Goal: Task Accomplishment & Management: Manage account settings

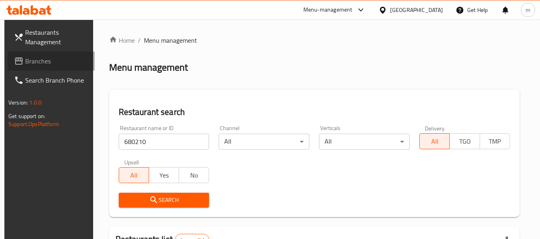
click at [49, 63] on span "Branches" at bounding box center [56, 61] width 63 height 10
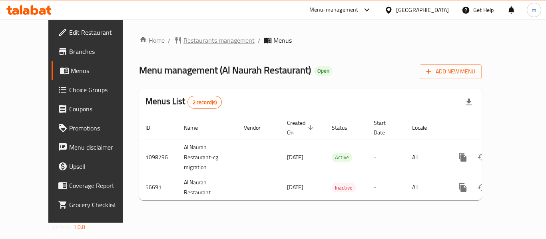
click at [193, 44] on span "Restaurants management" at bounding box center [218, 41] width 71 height 10
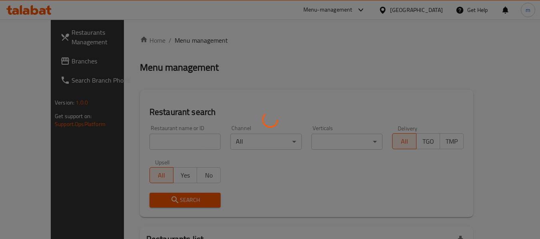
click at [154, 133] on div at bounding box center [270, 119] width 540 height 239
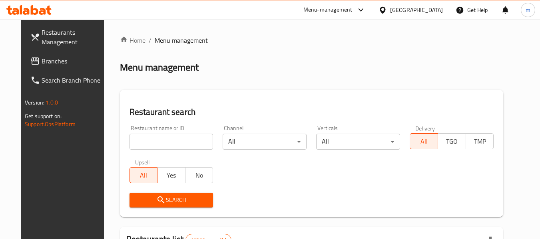
click at [155, 141] on input "search" at bounding box center [171, 142] width 84 height 16
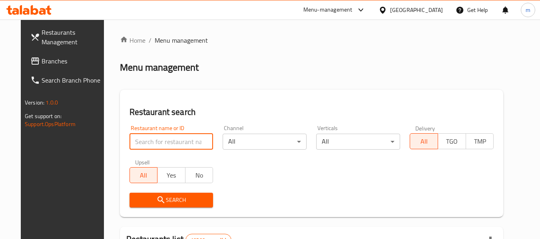
paste input "27676"
type input "27676"
click button "Search" at bounding box center [171, 200] width 84 height 15
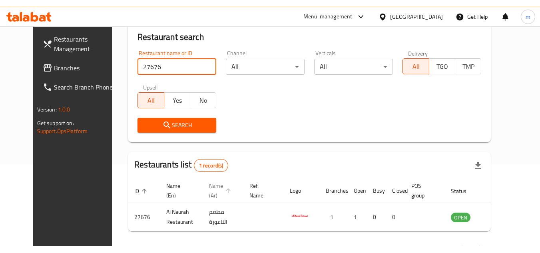
scroll to position [70, 0]
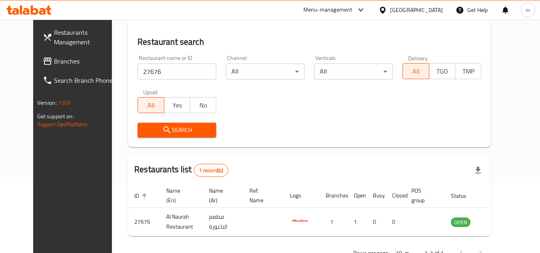
click at [385, 10] on icon at bounding box center [382, 9] width 6 height 7
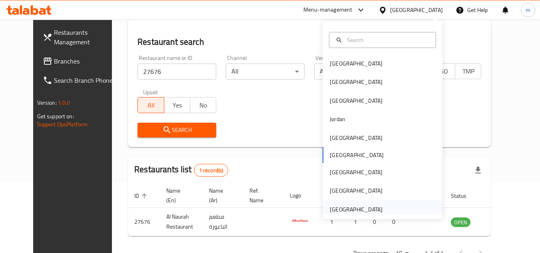
click at [356, 214] on div "[GEOGRAPHIC_DATA]" at bounding box center [356, 209] width 53 height 9
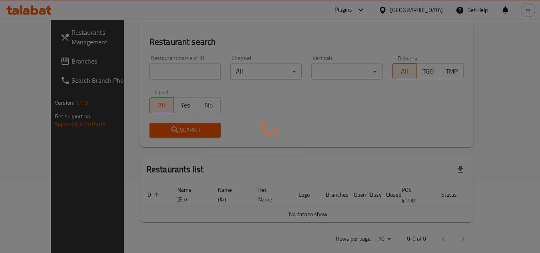
click at [56, 64] on div at bounding box center [270, 126] width 540 height 253
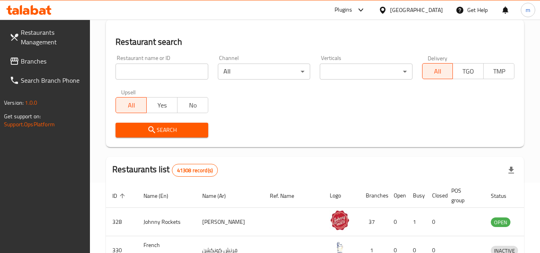
click at [55, 64] on span "Branches" at bounding box center [52, 61] width 63 height 10
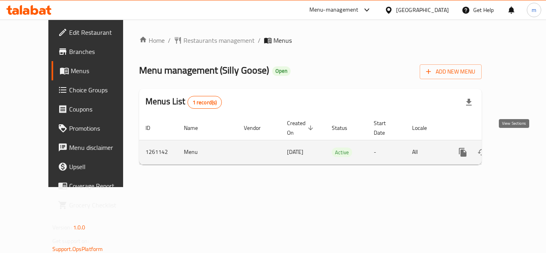
click at [516, 147] on icon "enhanced table" at bounding box center [520, 152] width 10 height 10
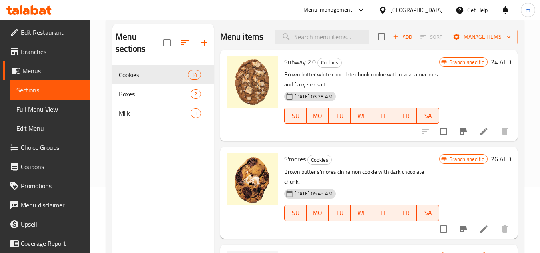
scroll to position [80, 0]
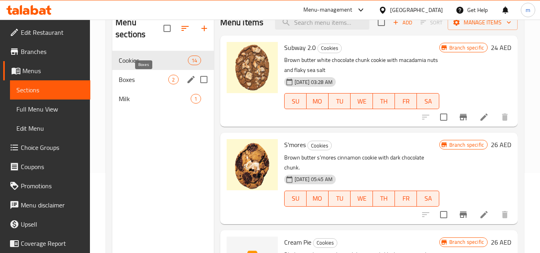
click at [107, 75] on div "Menu sections Cookies 14 Boxes 2 Milk 1 Menu items Add Sort Manage items Subway…" at bounding box center [315, 136] width 418 height 266
click at [133, 86] on div "Boxes 2" at bounding box center [162, 79] width 101 height 19
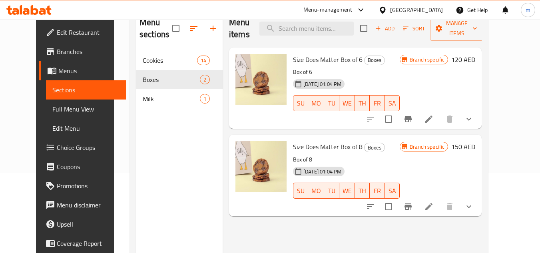
click at [391, 141] on div "Size Does Matter Box of 8 Boxes Box of 8 12-10-2024 01:04 PM SU MO TU WE TH FR …" at bounding box center [346, 175] width 113 height 75
click at [390, 141] on div "Size Does Matter Box of 8 Boxes Box of 8 12-10-2024 01:04 PM SU MO TU WE TH FR …" at bounding box center [346, 175] width 113 height 75
click at [393, 155] on p "Box of 8" at bounding box center [346, 160] width 107 height 10
click at [361, 163] on div "12-10-2024 01:04 PM SU MO TU WE TH FR SA" at bounding box center [346, 184] width 113 height 43
click at [386, 54] on h6 "Size Does Matter Box of 6 Boxes" at bounding box center [346, 59] width 107 height 11
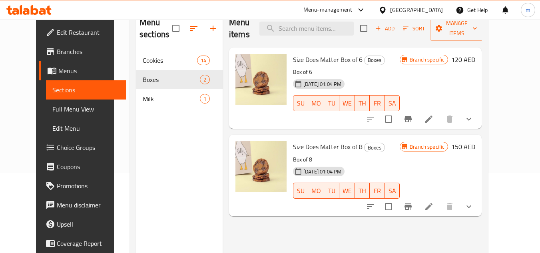
click at [364, 56] on span "Boxes" at bounding box center [374, 60] width 20 height 9
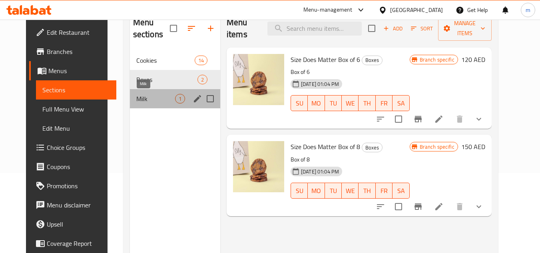
click at [145, 102] on span "Milk" at bounding box center [155, 99] width 39 height 10
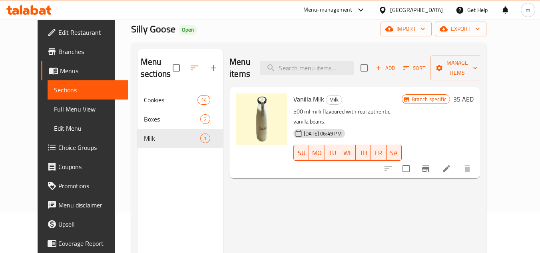
scroll to position [40, 0]
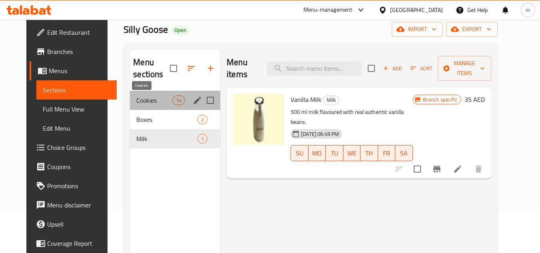
click at [138, 97] on span "Cookies" at bounding box center [154, 100] width 36 height 10
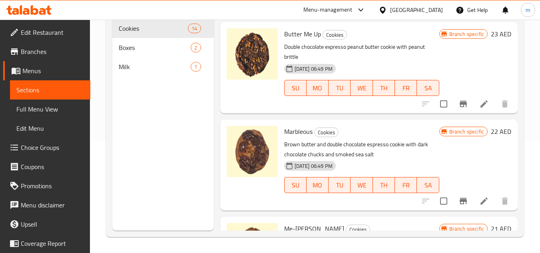
scroll to position [759, 0]
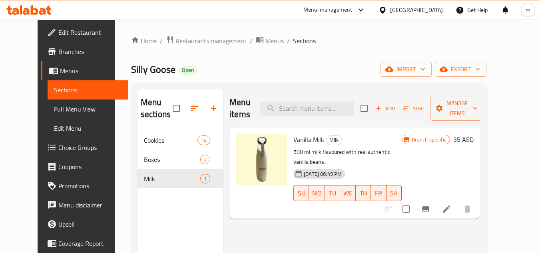
scroll to position [40, 0]
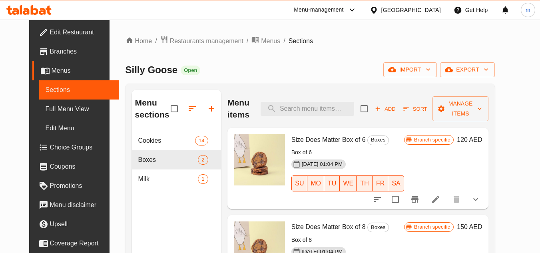
scroll to position [80, 0]
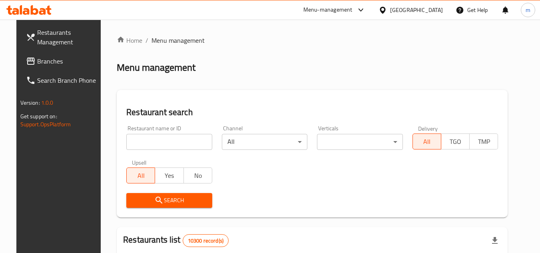
click at [170, 141] on input "search" at bounding box center [169, 142] width 86 height 16
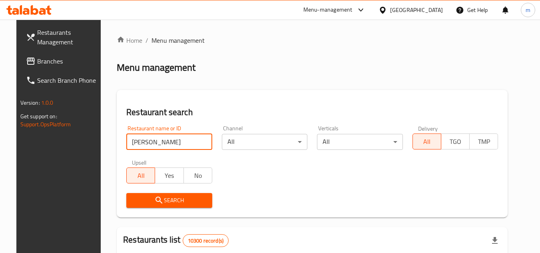
click button "Search" at bounding box center [169, 200] width 86 height 15
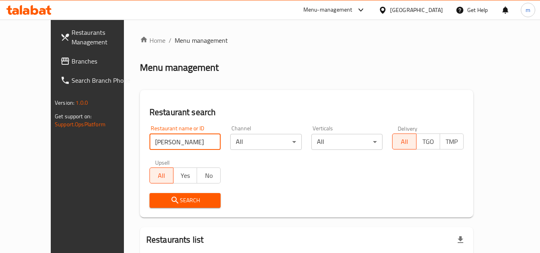
click at [149, 144] on input "Al Maurah" at bounding box center [184, 142] width 71 height 16
type input "Al Naurah"
click button "Search" at bounding box center [184, 200] width 71 height 15
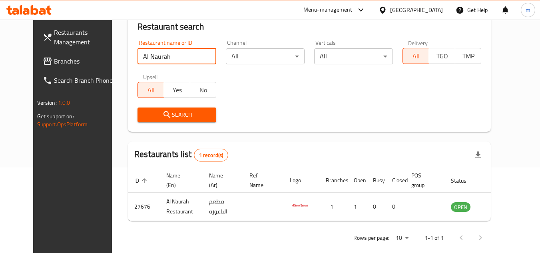
scroll to position [97, 0]
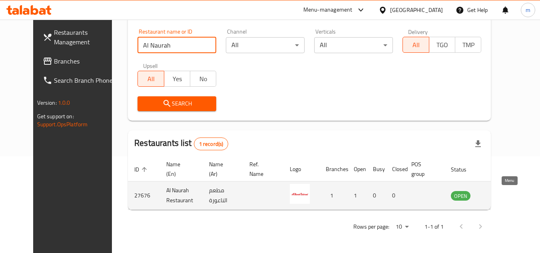
click at [502, 193] on icon "enhanced table" at bounding box center [497, 196] width 9 height 7
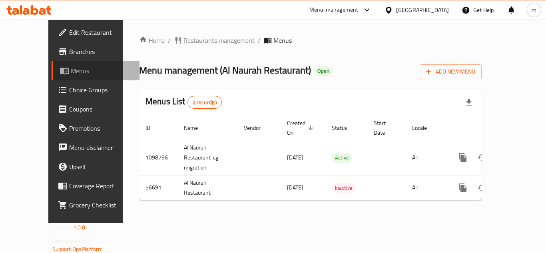
click at [71, 72] on span "Menus" at bounding box center [102, 71] width 62 height 10
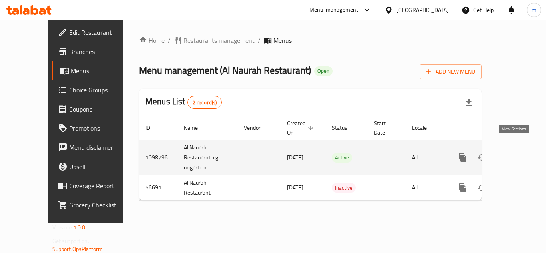
click at [515, 153] on icon "enhanced table" at bounding box center [520, 158] width 10 height 10
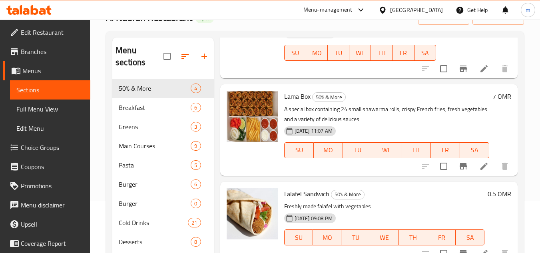
scroll to position [172, 0]
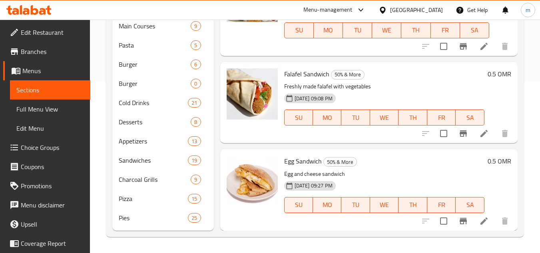
click at [413, 158] on h6 "Egg Sandwich 50% & More" at bounding box center [384, 160] width 200 height 11
click at [479, 220] on icon at bounding box center [484, 221] width 10 height 10
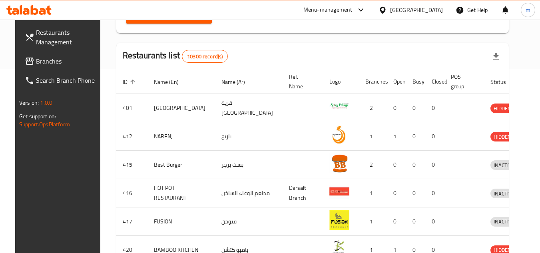
scroll to position [173, 0]
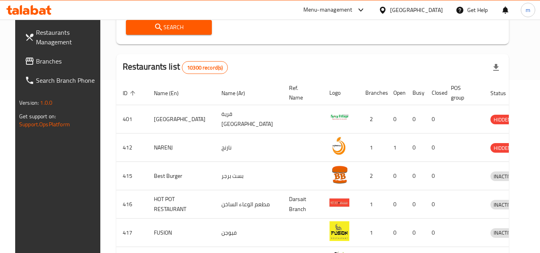
click at [431, 12] on div "[GEOGRAPHIC_DATA]" at bounding box center [416, 10] width 53 height 9
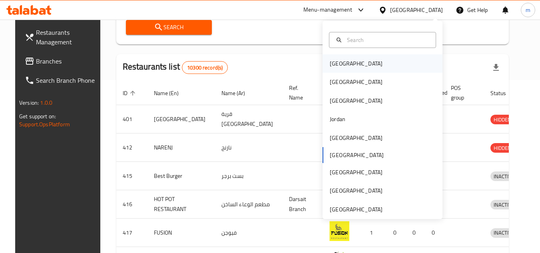
click at [346, 68] on div "[GEOGRAPHIC_DATA]" at bounding box center [356, 63] width 66 height 18
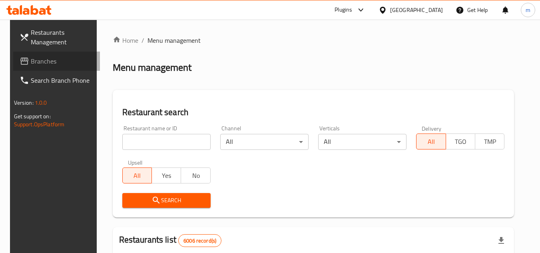
click at [79, 66] on link "Branches" at bounding box center [56, 61] width 87 height 19
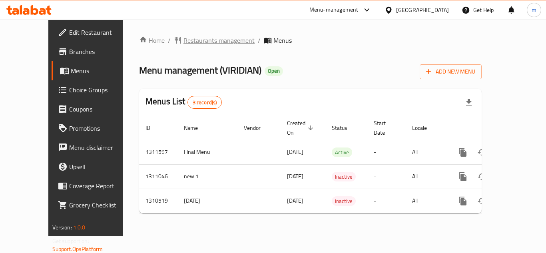
click at [197, 44] on span "Restaurants management" at bounding box center [218, 41] width 71 height 10
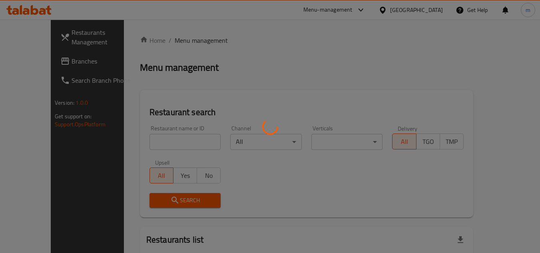
click at [146, 142] on div at bounding box center [270, 126] width 540 height 253
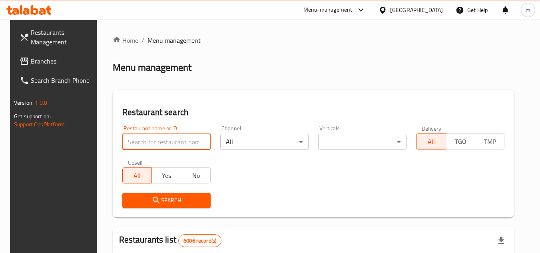
click at [146, 142] on input "search" at bounding box center [166, 142] width 88 height 16
paste input "705469"
type input "705469"
click button "Search" at bounding box center [166, 200] width 88 height 15
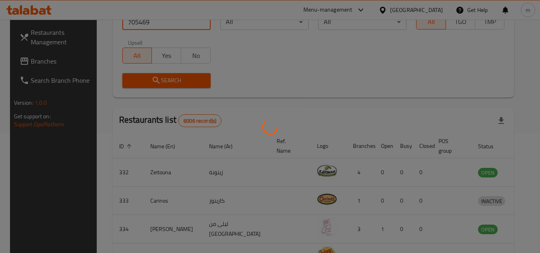
scroll to position [97, 0]
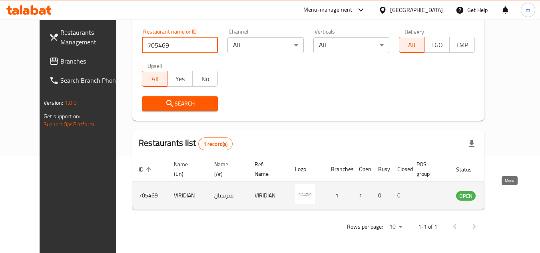
click at [506, 196] on icon "enhanced table" at bounding box center [504, 195] width 3 height 3
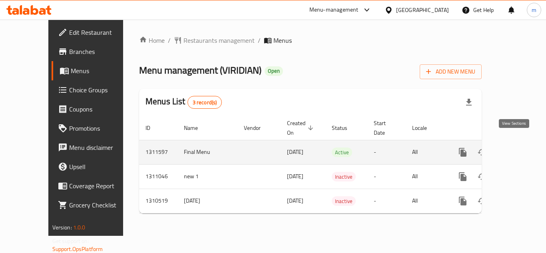
click at [515, 147] on icon "enhanced table" at bounding box center [520, 152] width 10 height 10
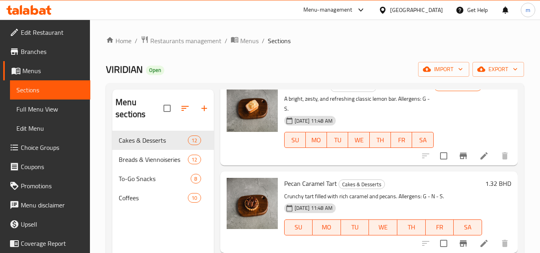
scroll to position [240, 0]
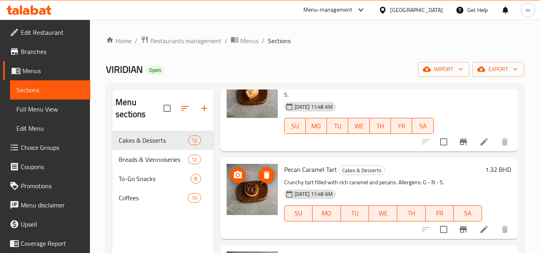
click at [246, 201] on img at bounding box center [251, 189] width 51 height 51
click at [428, 187] on p "Crunchy tart filled with rich caramel and pecans. Allergens: G - N - S." at bounding box center [383, 182] width 198 height 10
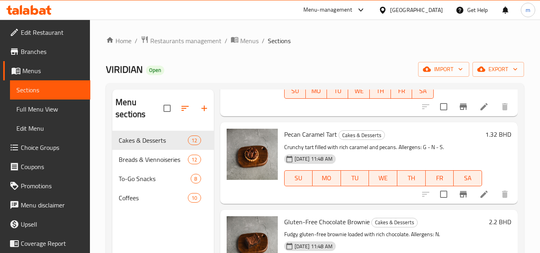
scroll to position [320, 0]
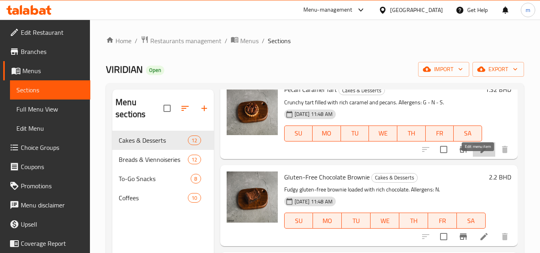
click at [479, 154] on icon at bounding box center [484, 150] width 10 height 10
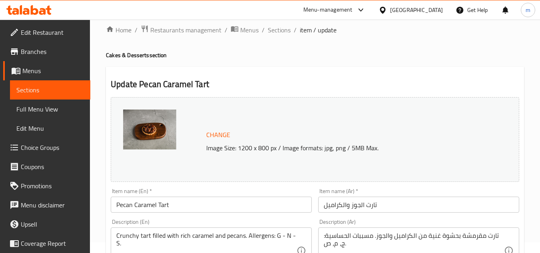
scroll to position [4, 0]
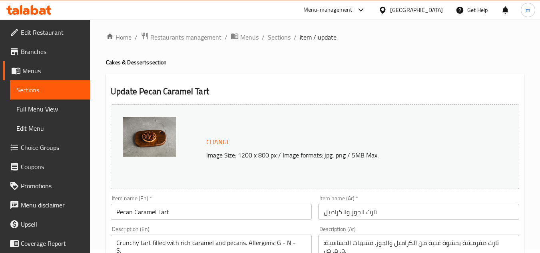
click at [155, 138] on img at bounding box center [149, 137] width 53 height 40
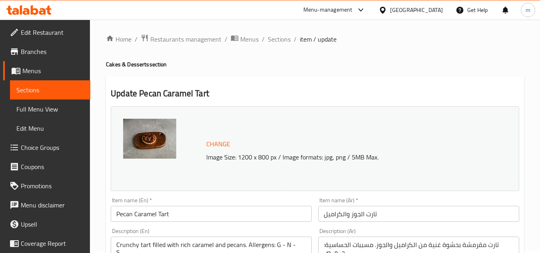
scroll to position [0, 0]
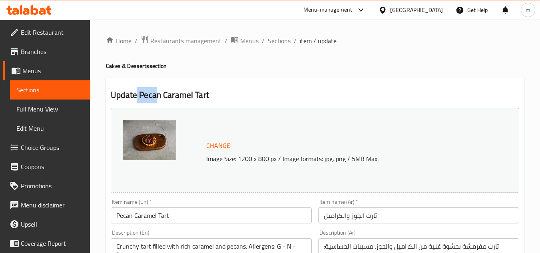
drag, startPoint x: 135, startPoint y: 93, endPoint x: 359, endPoint y: 97, distance: 223.7
click at [311, 99] on h2 "Update Pecan Caramel Tart" at bounding box center [315, 95] width 408 height 12
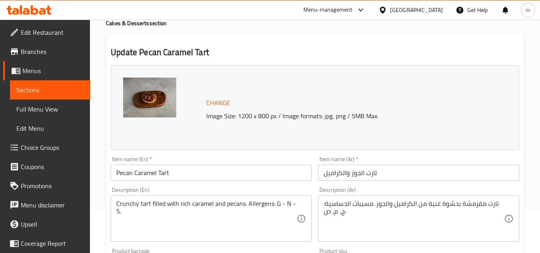
scroll to position [80, 0]
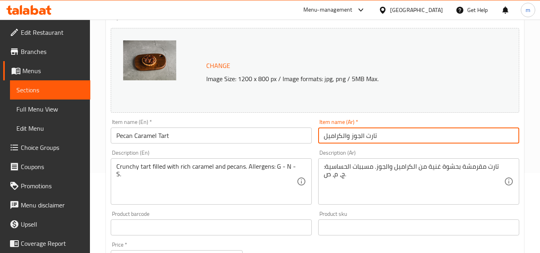
drag, startPoint x: 398, startPoint y: 135, endPoint x: 308, endPoint y: 149, distance: 91.3
click at [310, 149] on div "Change Image Size: 1200 x 800 px / Image formats: jpg, png / 5MB Max. Item name…" at bounding box center [314, 203] width 415 height 356
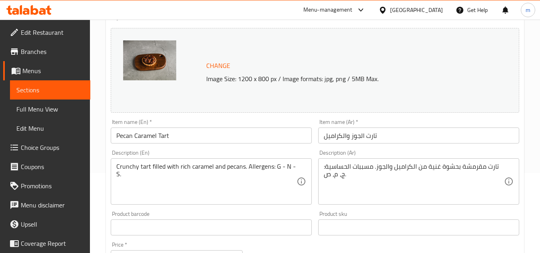
click at [397, 30] on div "Change Image Size: 1200 x 800 px / Image formats: jpg, png / 5MB Max." at bounding box center [315, 70] width 408 height 85
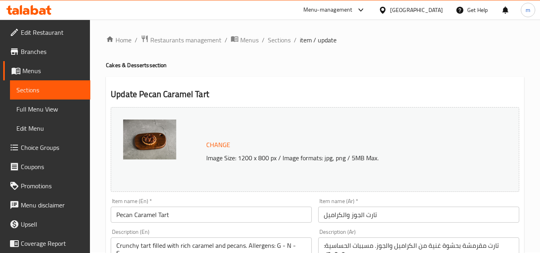
scroll to position [0, 0]
click at [430, 8] on div "Bahrain" at bounding box center [416, 10] width 53 height 9
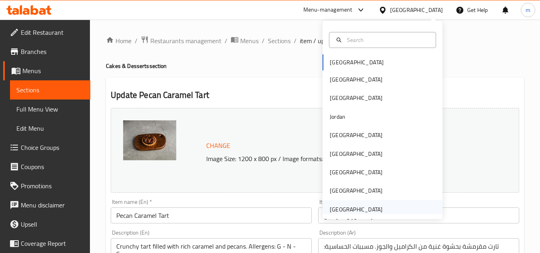
click at [345, 209] on div "[GEOGRAPHIC_DATA]" at bounding box center [356, 209] width 53 height 9
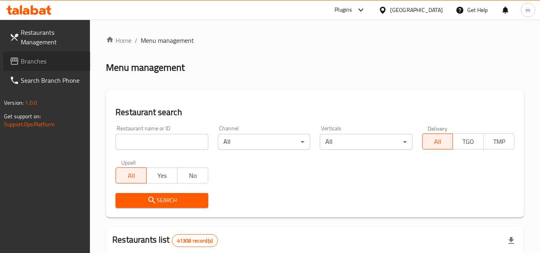
click at [41, 54] on link "Branches" at bounding box center [46, 61] width 87 height 19
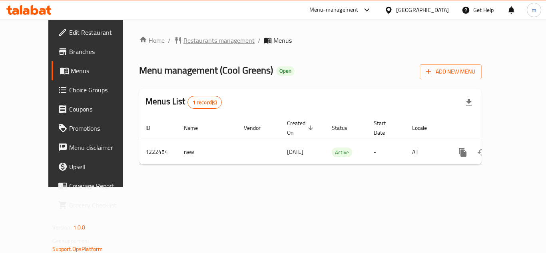
click at [195, 40] on span "Restaurants management" at bounding box center [218, 41] width 71 height 10
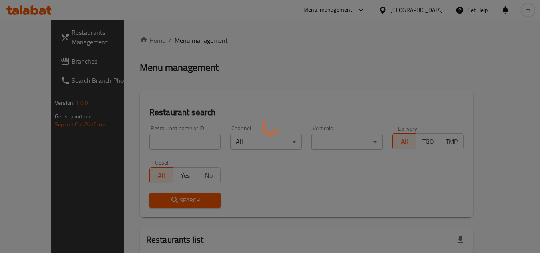
click at [163, 144] on div at bounding box center [270, 126] width 540 height 253
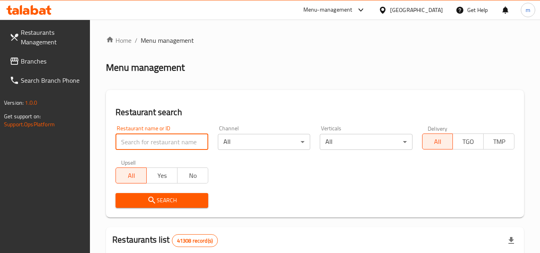
click at [163, 144] on input "search" at bounding box center [161, 142] width 92 height 16
paste input "674062"
type input "674062"
click button "Search" at bounding box center [161, 200] width 92 height 15
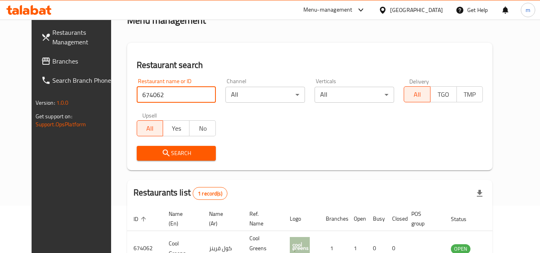
scroll to position [97, 0]
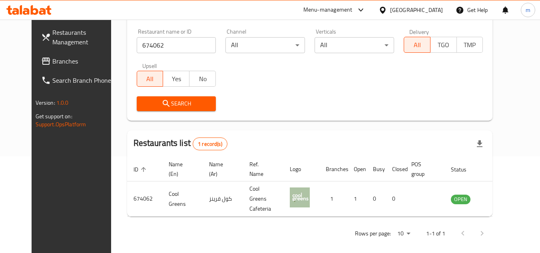
click at [62, 59] on span "Branches" at bounding box center [83, 61] width 63 height 10
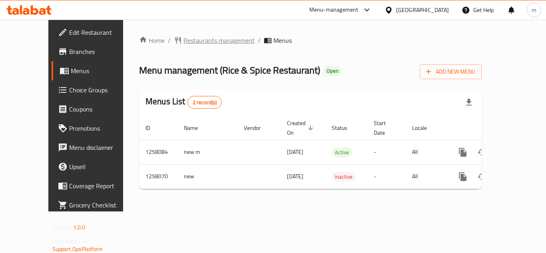
click at [196, 41] on span "Restaurants management" at bounding box center [218, 41] width 71 height 10
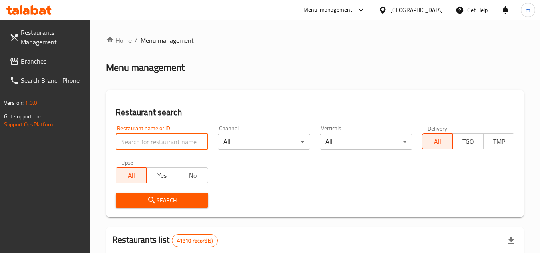
click at [165, 143] on input "search" at bounding box center [161, 142] width 92 height 16
paste input "683260"
type input "683260"
click button "Search" at bounding box center [161, 200] width 92 height 15
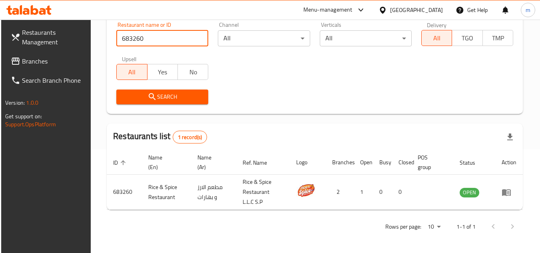
scroll to position [103, 0]
